Goal: Information Seeking & Learning: Find specific fact

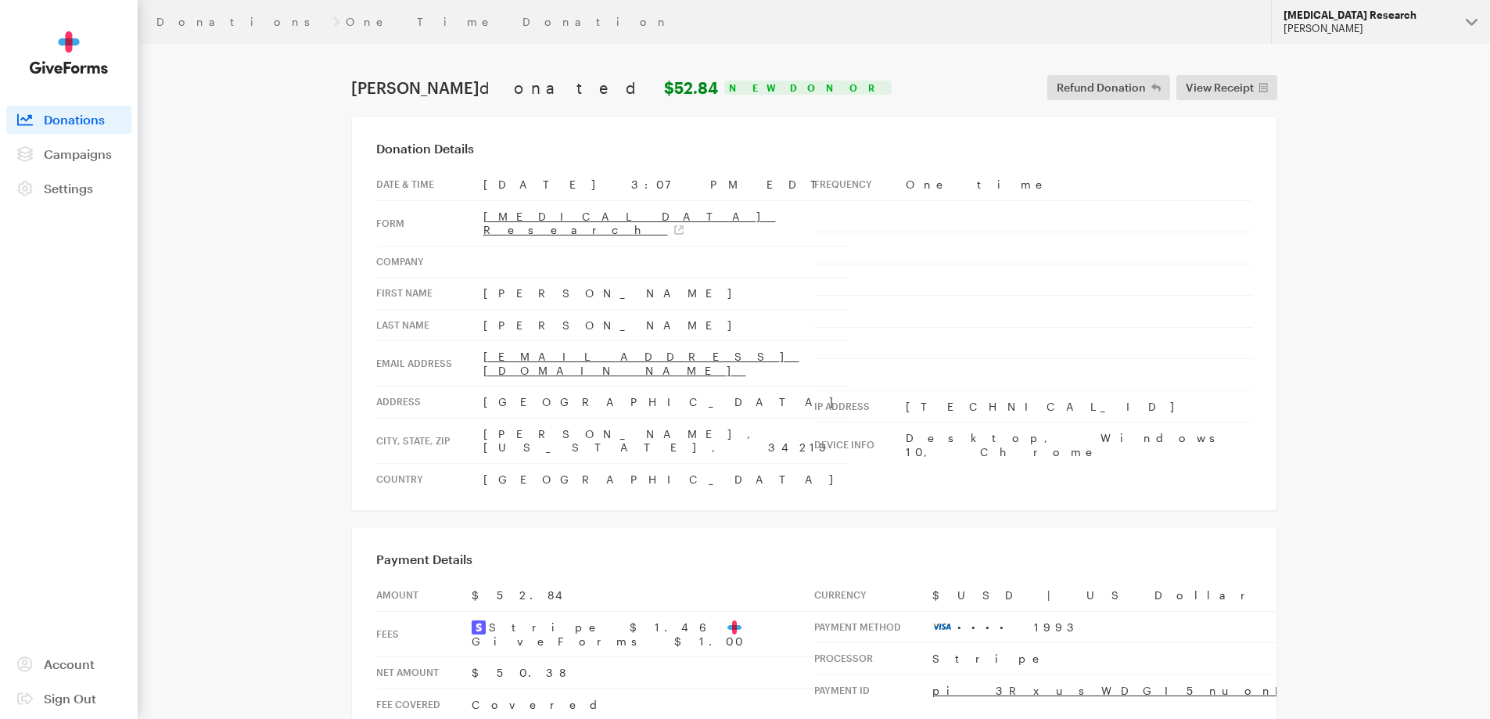
click at [1321, 23] on div "[PERSON_NAME]" at bounding box center [1368, 28] width 170 height 13
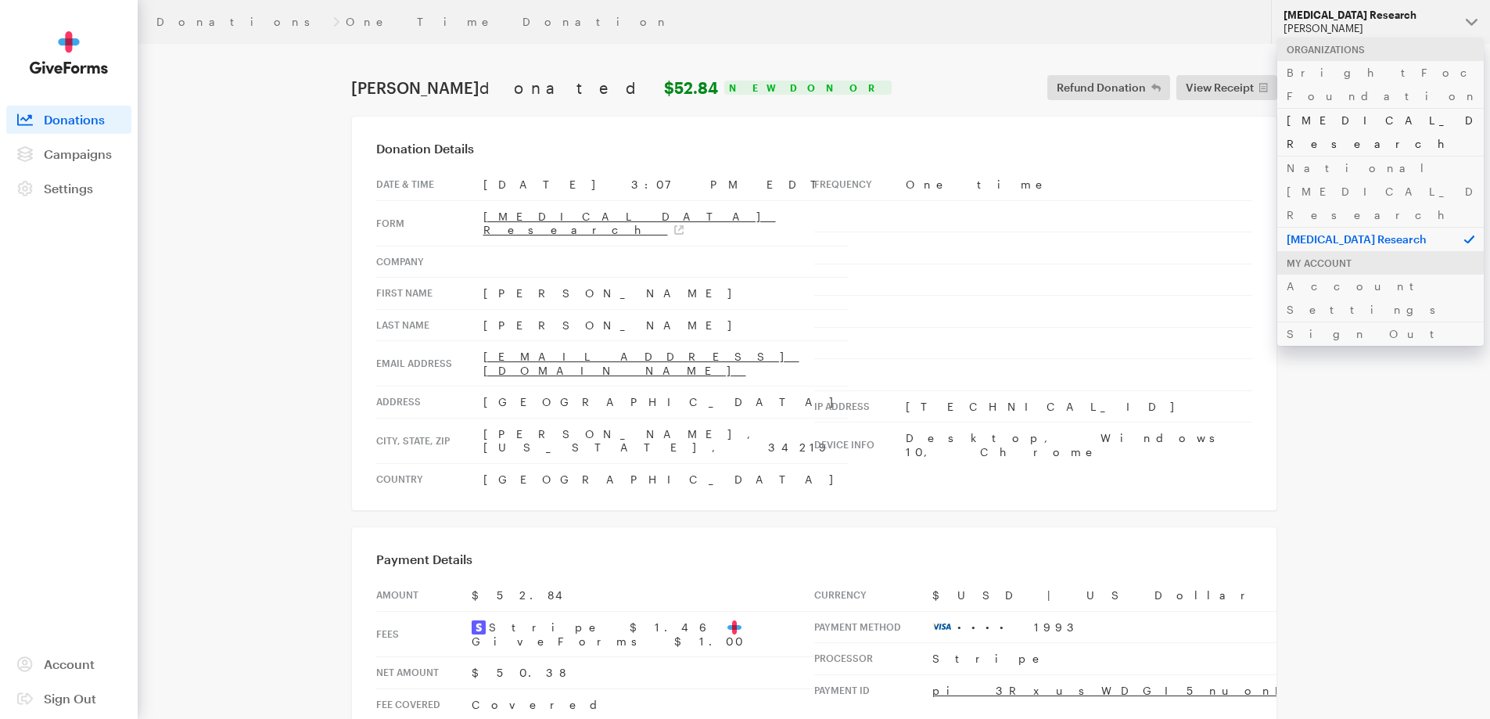
click at [1306, 108] on link "[MEDICAL_DATA] Research" at bounding box center [1380, 132] width 206 height 48
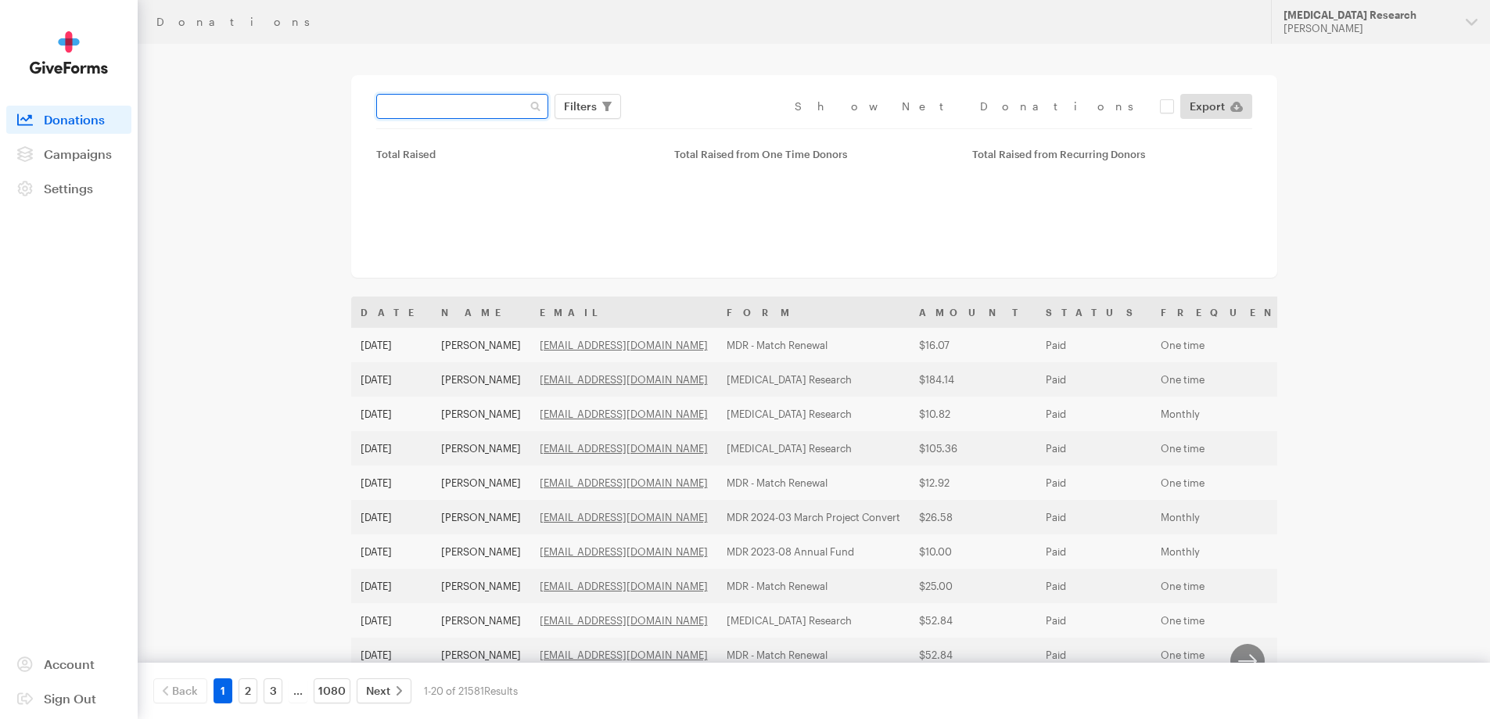
click at [421, 109] on input "text" at bounding box center [462, 106] width 172 height 25
paste input "[PERSON_NAME][EMAIL_ADDRESS][DOMAIN_NAME]"
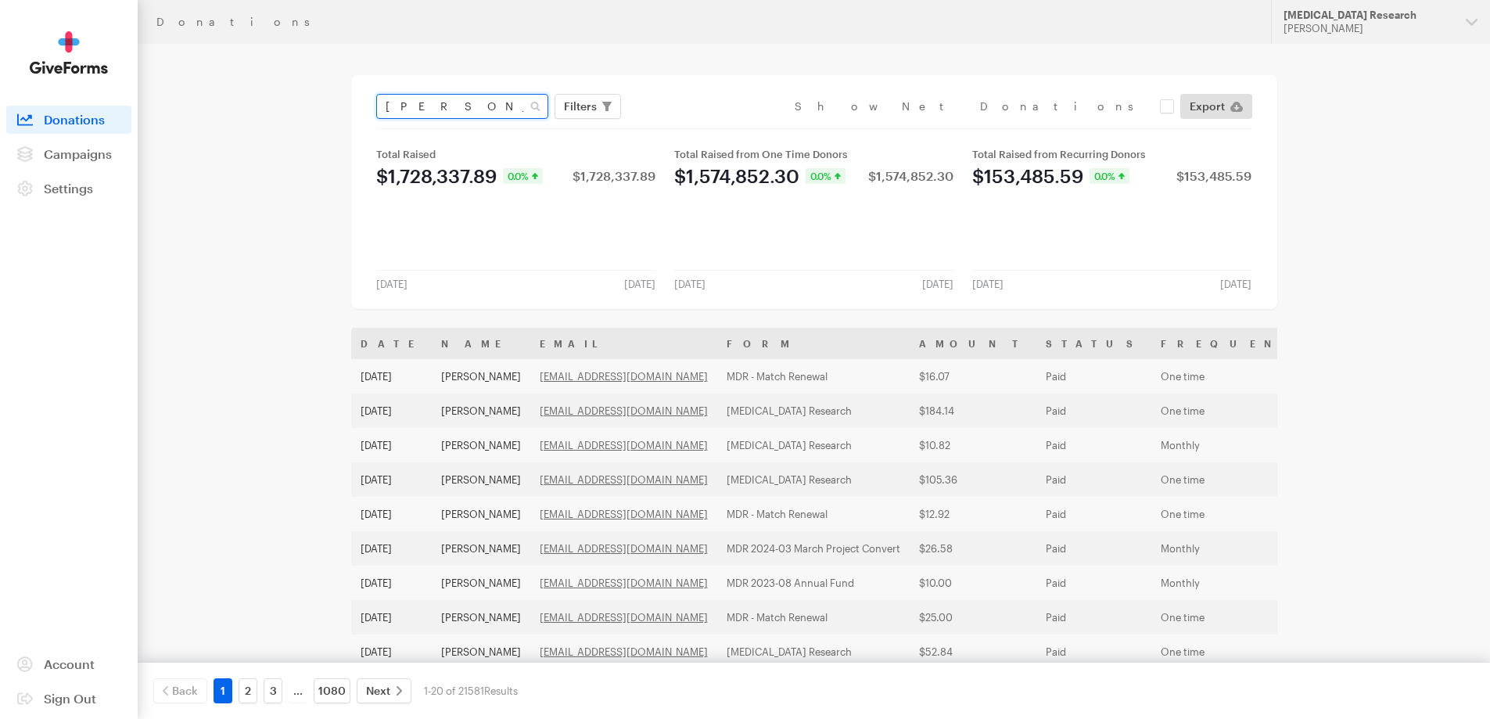
type input "[PERSON_NAME][EMAIL_ADDRESS][DOMAIN_NAME]"
click at [698, 127] on button "Apply" at bounding box center [723, 139] width 50 height 25
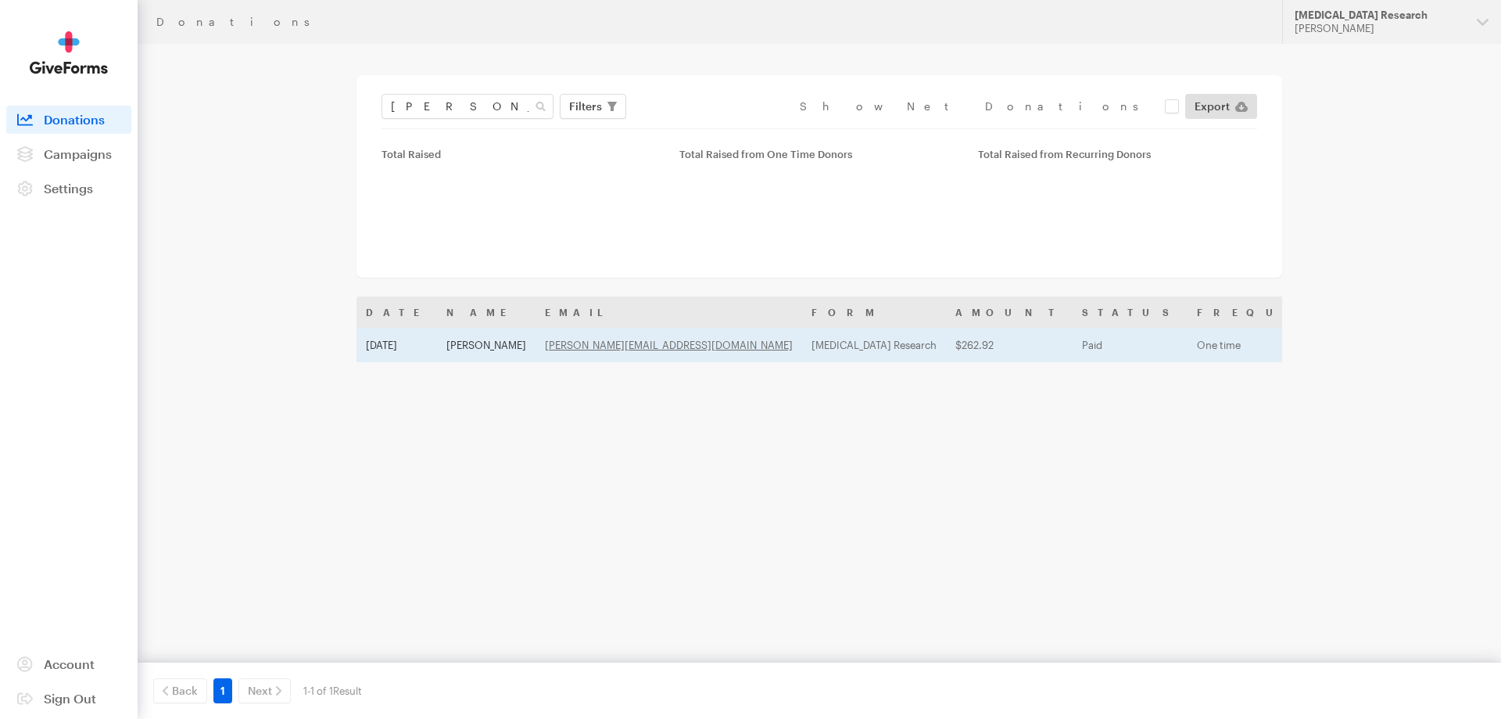
click at [451, 344] on td "Sandra Erickson" at bounding box center [486, 345] width 99 height 34
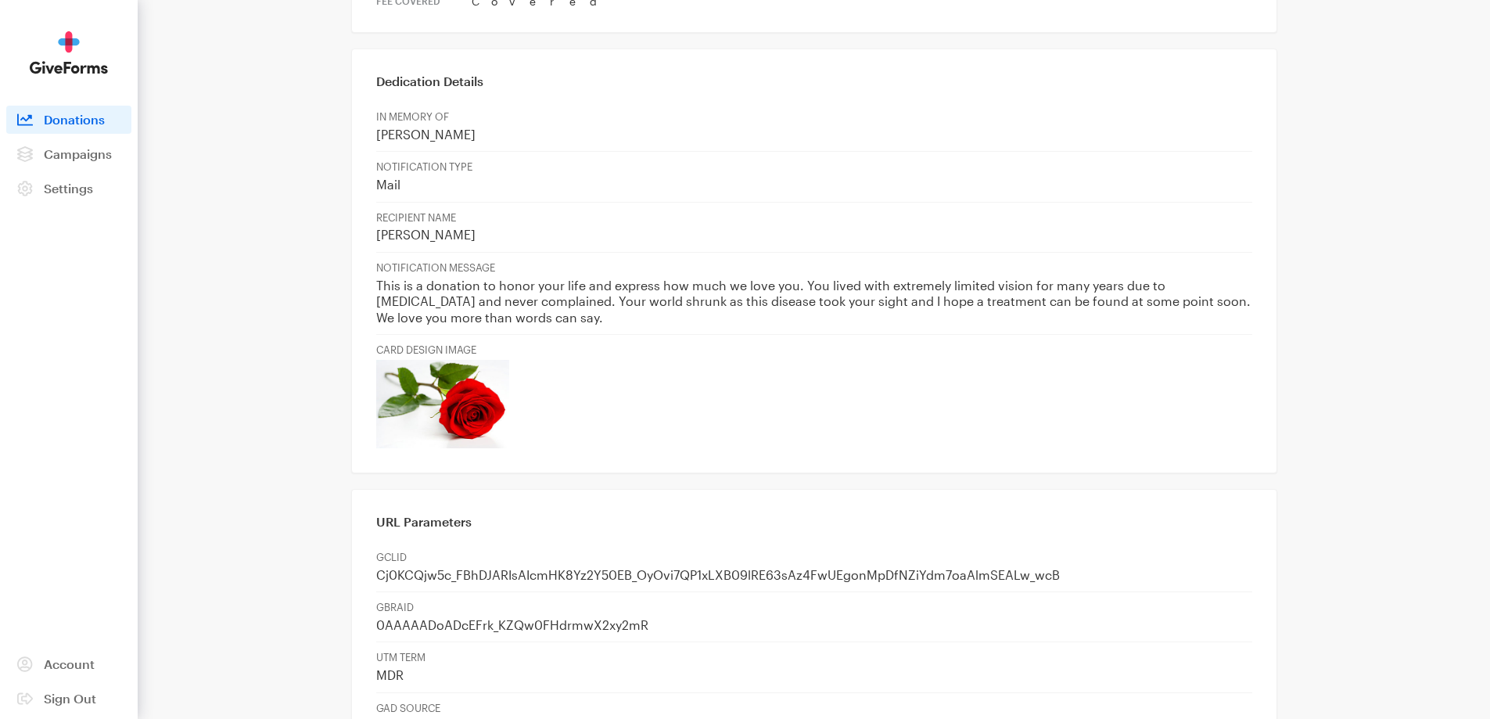
scroll to position [782, 0]
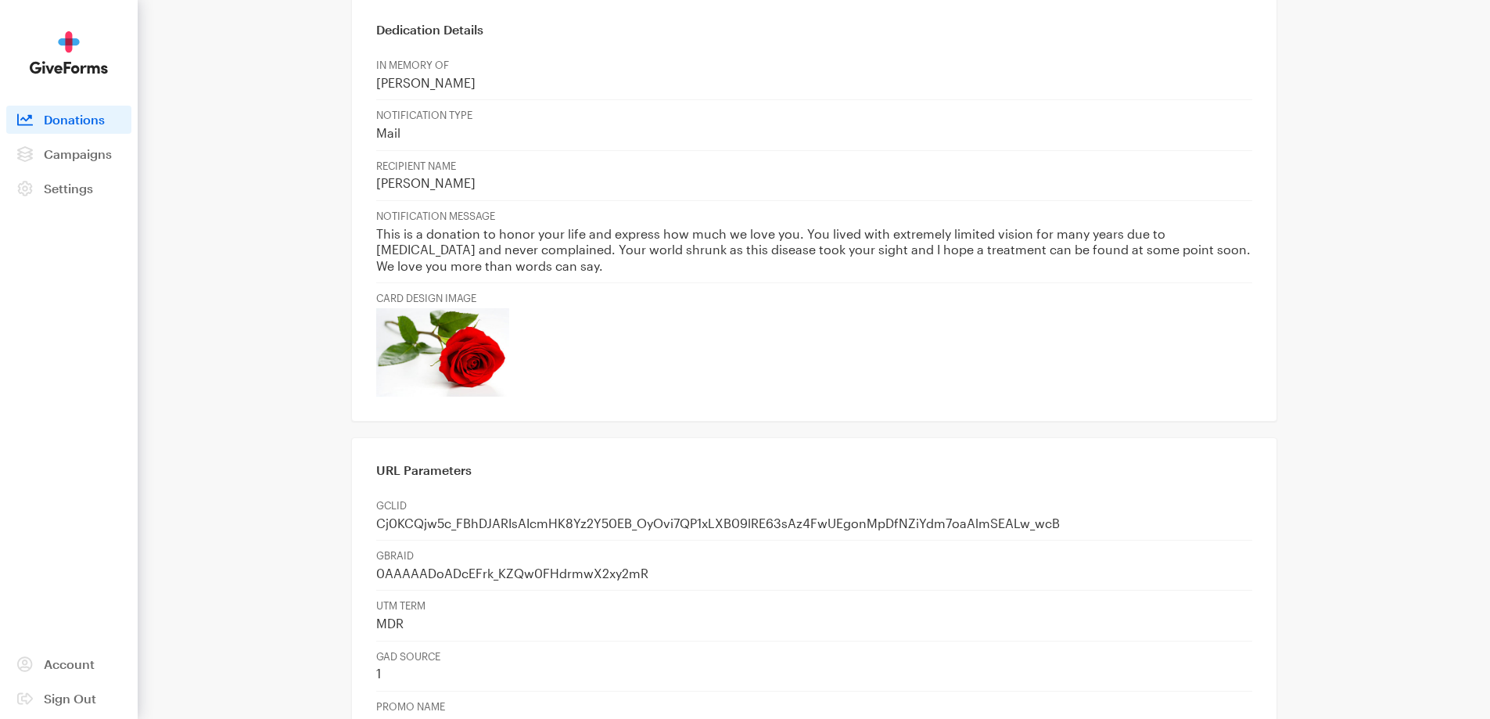
click at [1064, 226] on p "This is a donation to honor your life and express how much we love you. You liv…" at bounding box center [814, 250] width 876 height 48
drag, startPoint x: 1049, startPoint y: 172, endPoint x: 1073, endPoint y: 196, distance: 34.3
click at [1073, 200] on td "NOTIFICATION MESSAGE This is a donation to honor your life and express how much…" at bounding box center [814, 241] width 876 height 82
copy p "e found at some point soon. We love you more than words can say."
